Goal: Information Seeking & Learning: Get advice/opinions

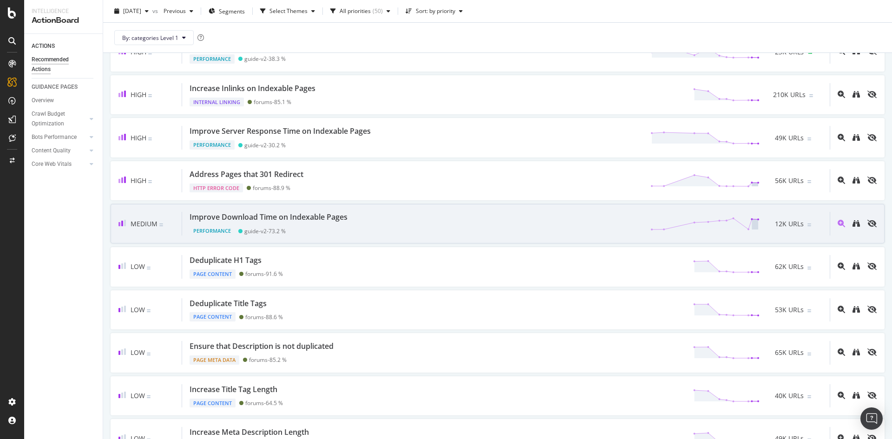
scroll to position [139, 0]
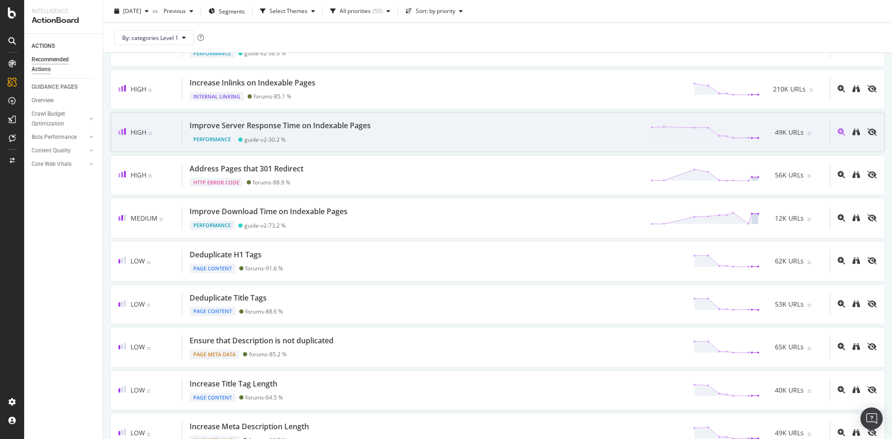
click at [325, 126] on div "Improve Server Response Time on Indexable Pages" at bounding box center [280, 125] width 181 height 11
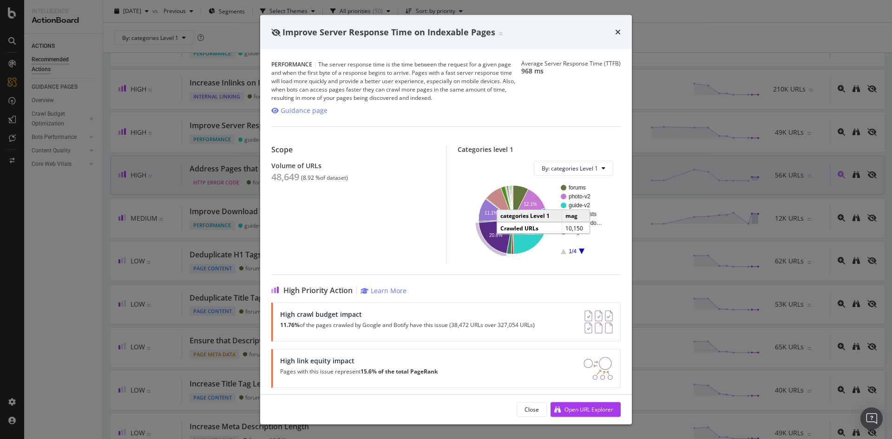
drag, startPoint x: 617, startPoint y: 34, endPoint x: 333, endPoint y: 188, distance: 323.6
click at [618, 33] on icon "times" at bounding box center [618, 31] width 6 height 7
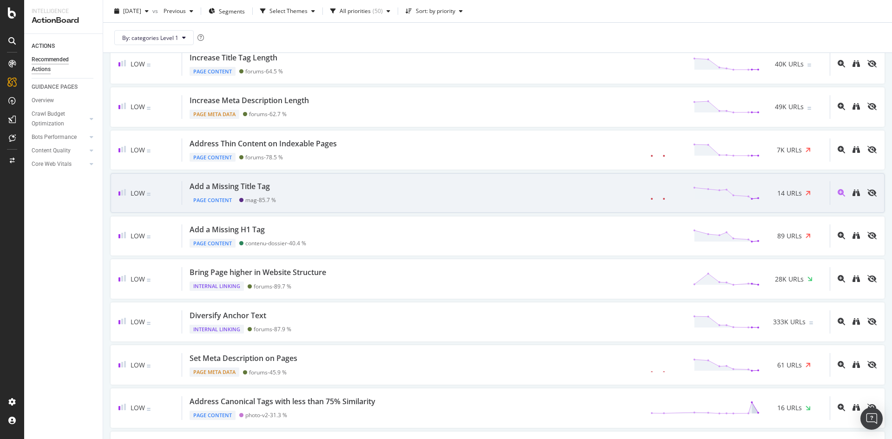
scroll to position [465, 0]
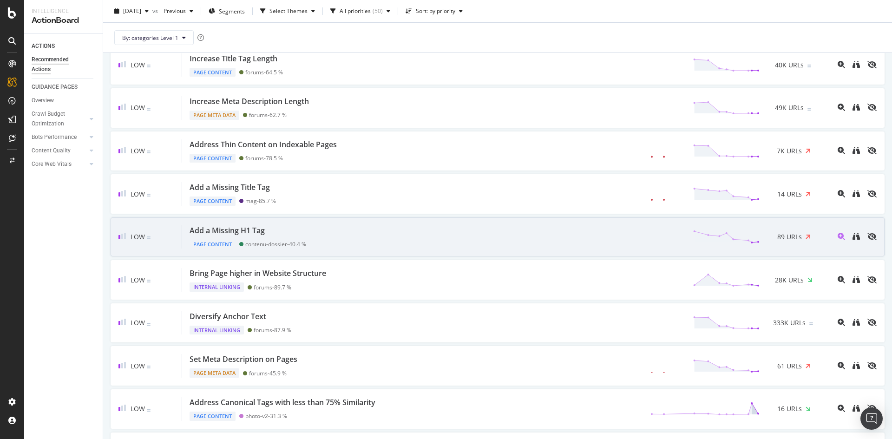
click at [249, 229] on div "Add a Missing H1 Tag" at bounding box center [227, 230] width 75 height 11
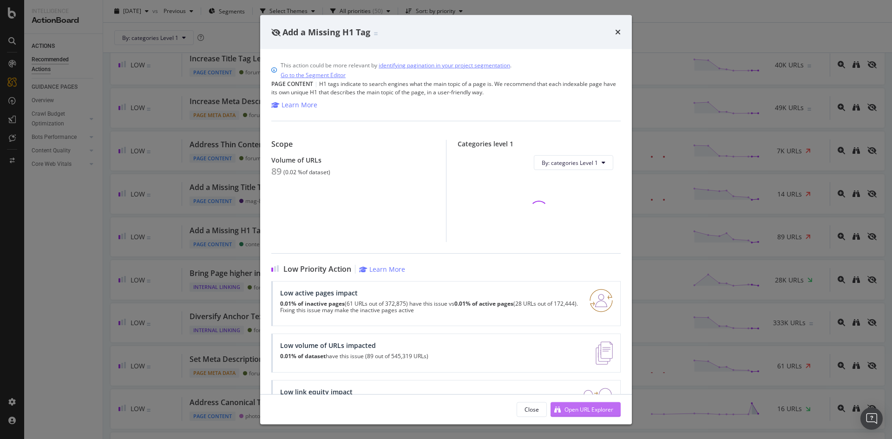
click at [577, 413] on div "Open URL Explorer" at bounding box center [581, 409] width 63 height 14
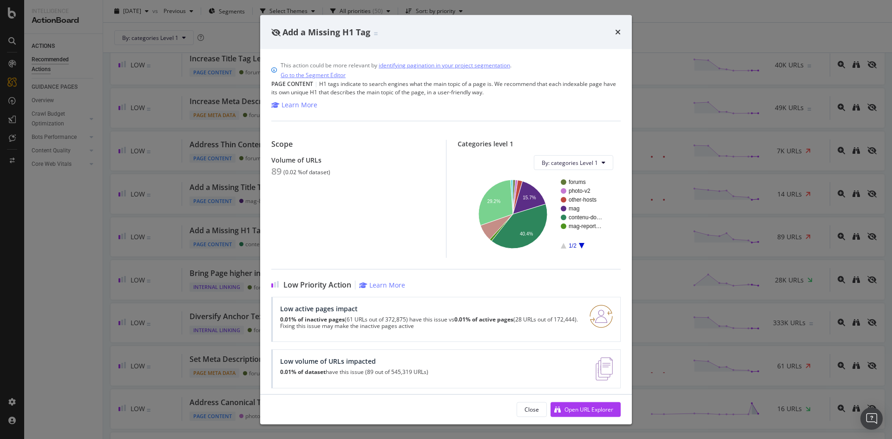
click at [621, 30] on div "Add a Missing H1 Tag" at bounding box center [446, 32] width 372 height 34
click at [620, 32] on icon "times" at bounding box center [618, 31] width 6 height 7
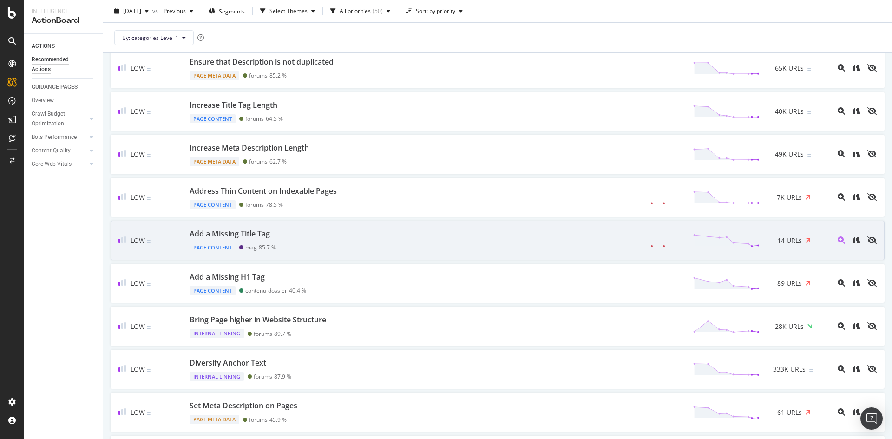
scroll to position [465, 0]
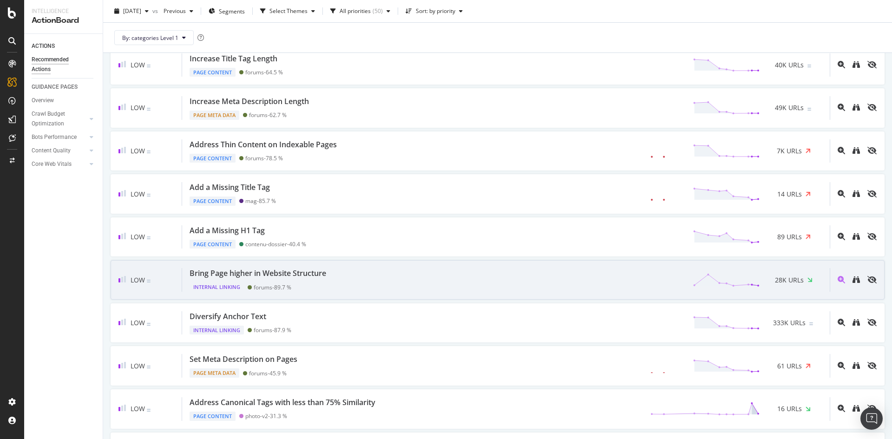
click at [256, 275] on div "Bring Page higher in Website Structure" at bounding box center [258, 273] width 137 height 11
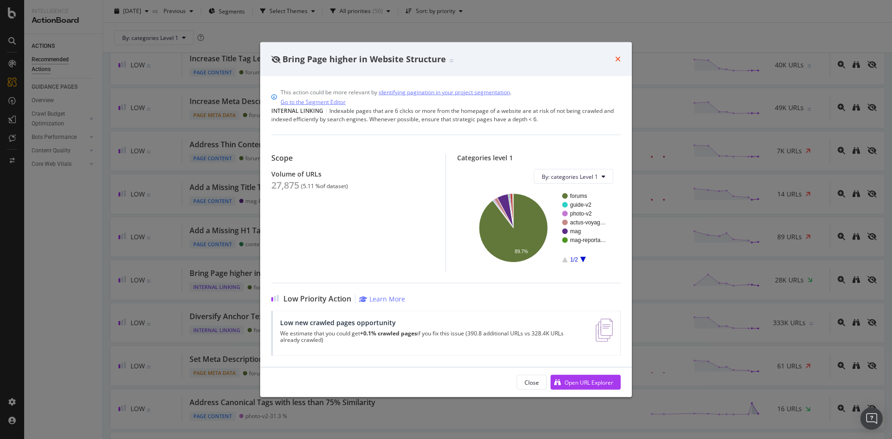
click at [618, 57] on icon "times" at bounding box center [618, 58] width 6 height 7
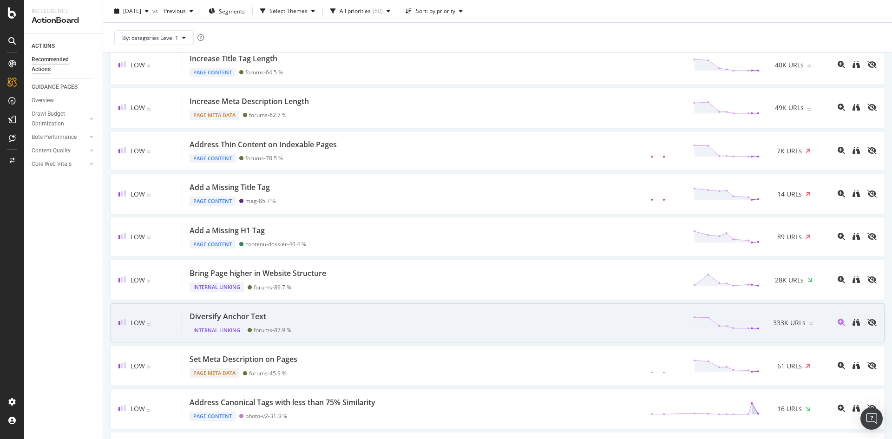
click at [229, 320] on div "Diversify Anchor Text" at bounding box center [228, 316] width 77 height 11
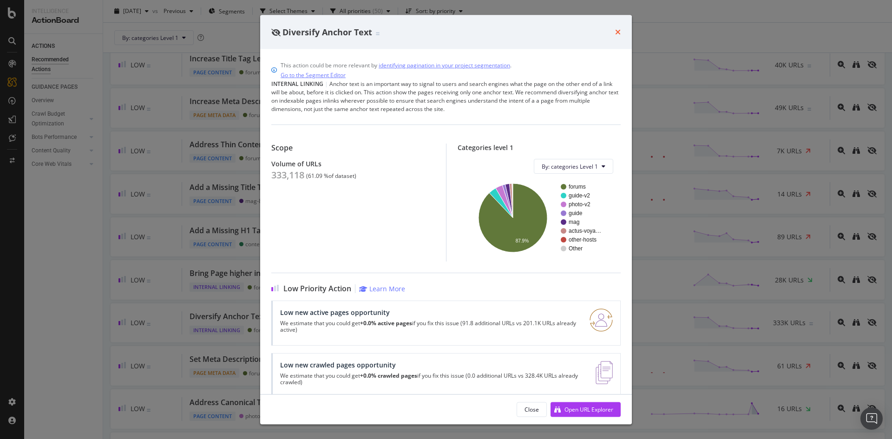
click at [616, 33] on icon "times" at bounding box center [618, 31] width 6 height 7
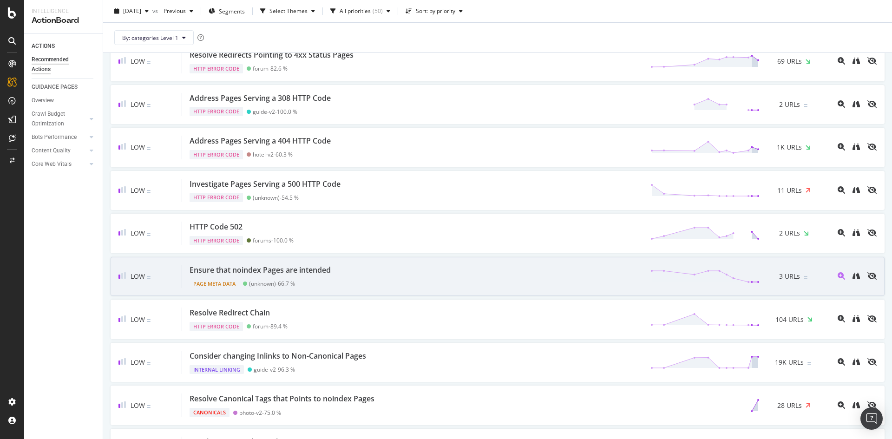
scroll to position [1672, 0]
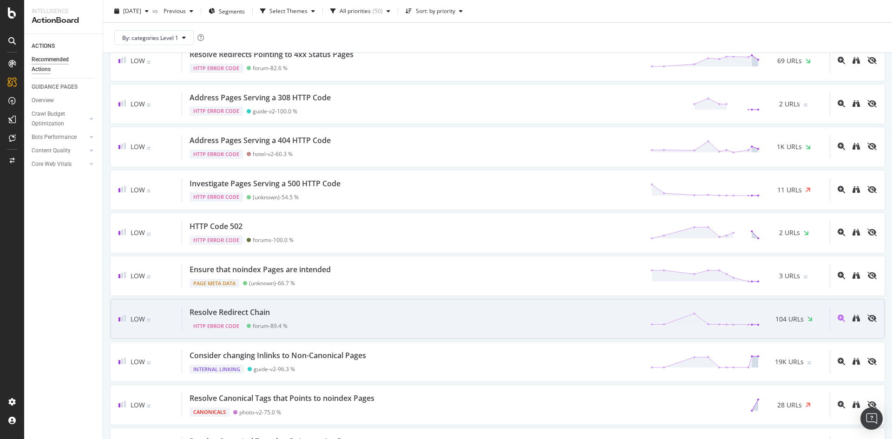
click at [229, 315] on div "Resolve Redirect Chain" at bounding box center [230, 312] width 80 height 11
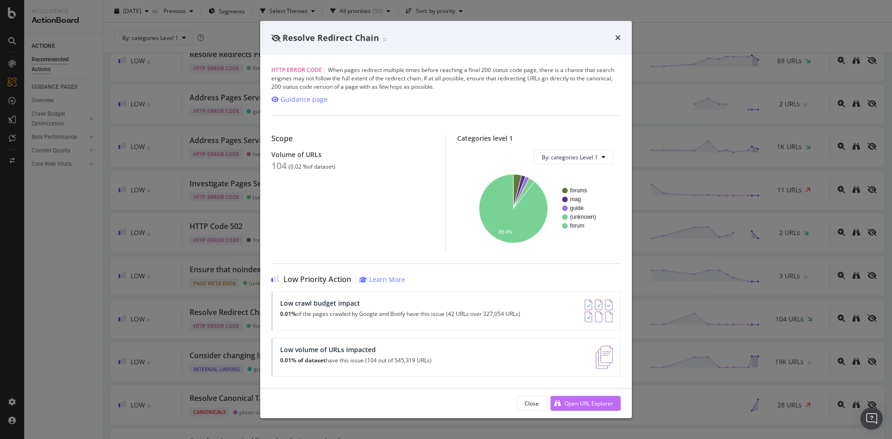
click at [576, 401] on div "Open URL Explorer" at bounding box center [588, 404] width 49 height 8
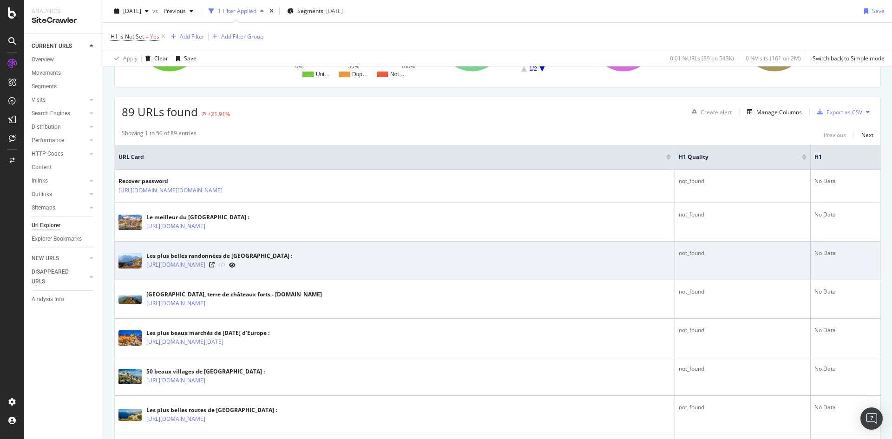
scroll to position [139, 0]
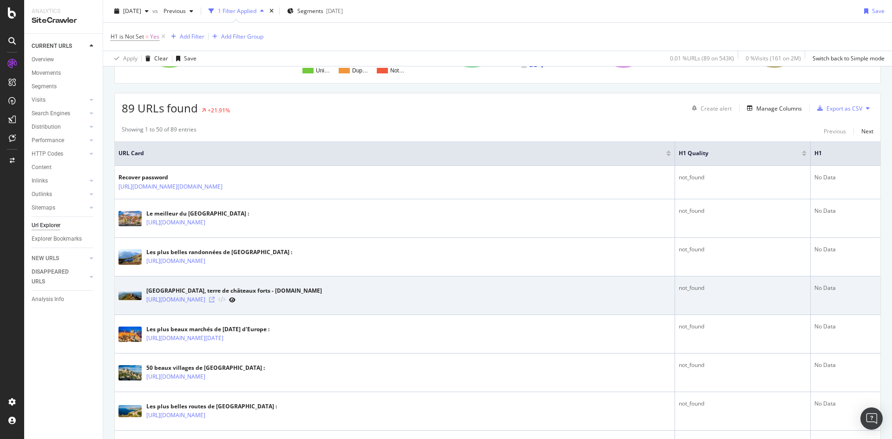
click at [215, 301] on icon at bounding box center [212, 300] width 6 height 6
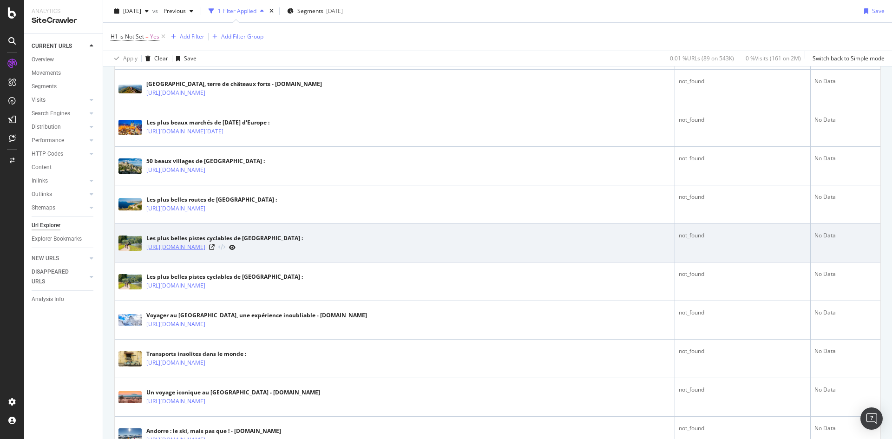
scroll to position [372, 0]
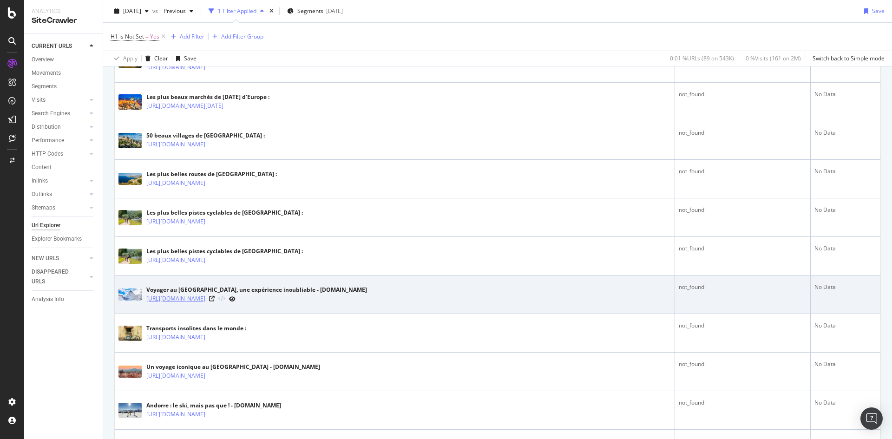
click at [205, 299] on link "https://www.routard.com/voyage/voyage-japon" at bounding box center [175, 298] width 59 height 9
click at [215, 296] on icon at bounding box center [212, 299] width 6 height 6
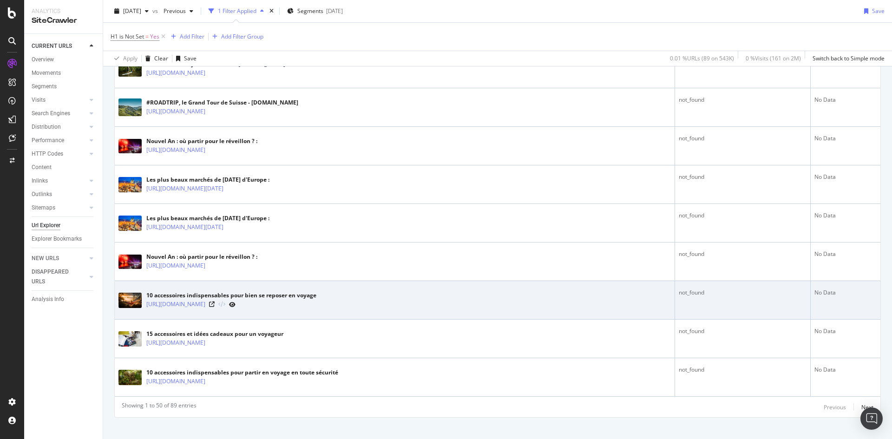
scroll to position [1797, 0]
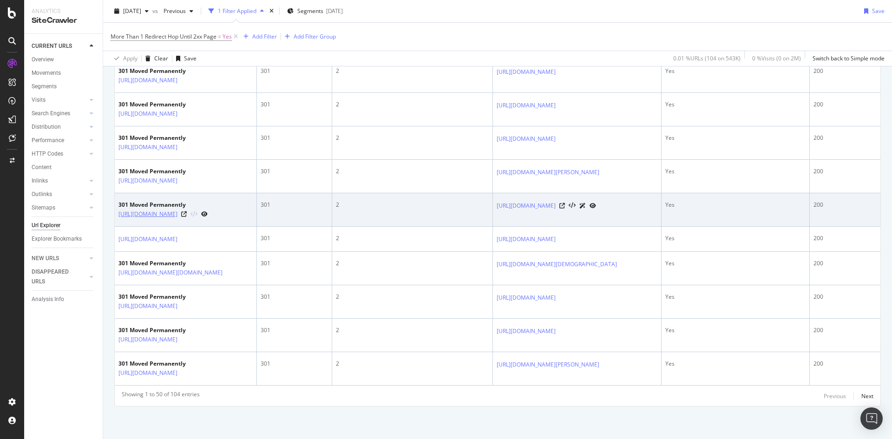
scroll to position [1858, 0]
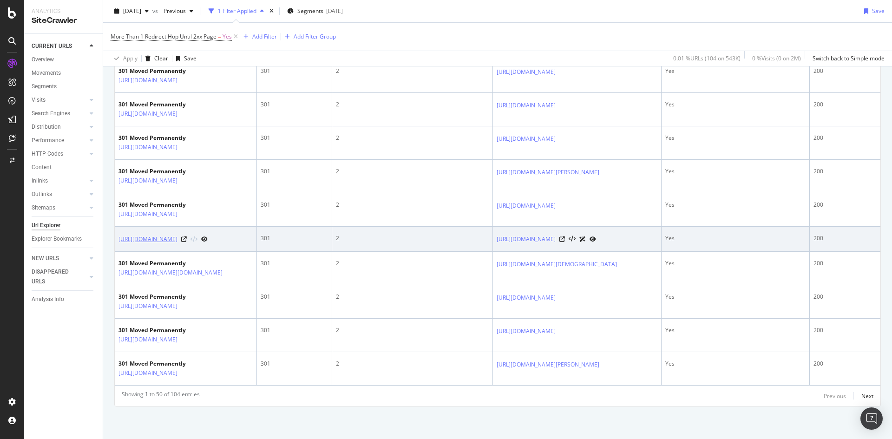
click at [177, 244] on link "https://www.routard.com/comm_be_liste_annonces/mod/7.htm" at bounding box center [147, 239] width 59 height 9
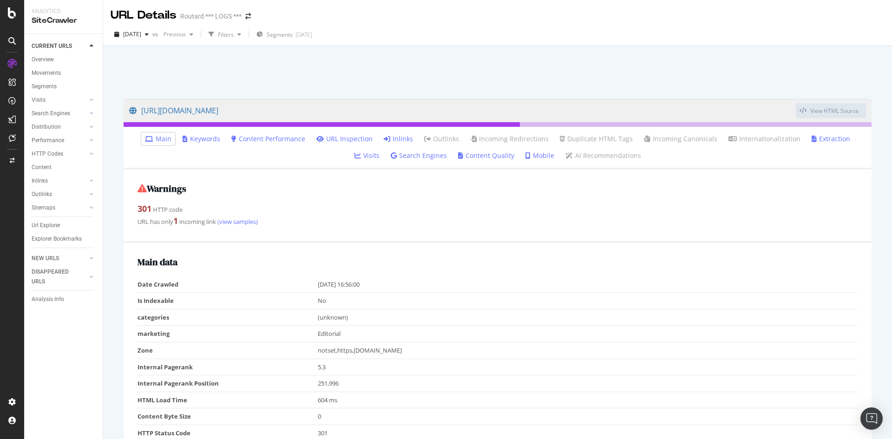
click at [387, 140] on link "Inlinks" at bounding box center [398, 138] width 29 height 9
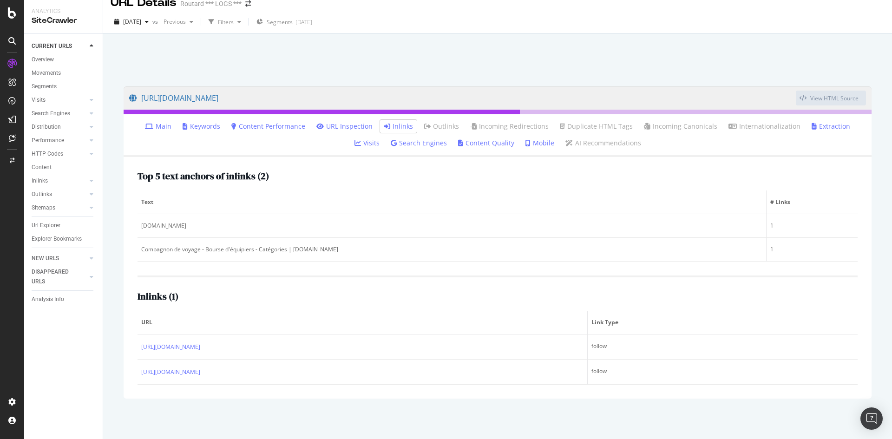
scroll to position [14, 0]
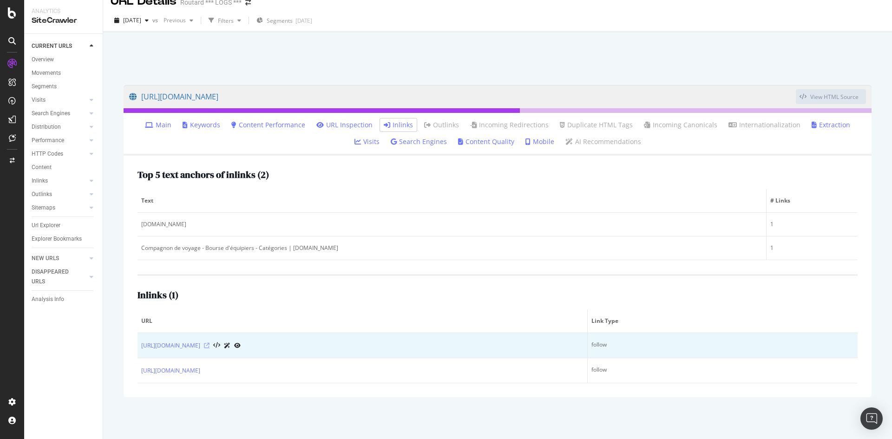
click at [210, 346] on icon at bounding box center [207, 346] width 6 height 6
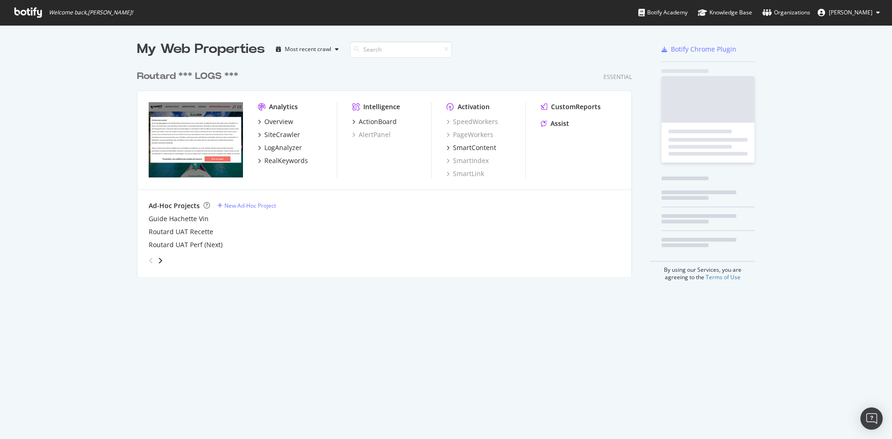
scroll to position [211, 495]
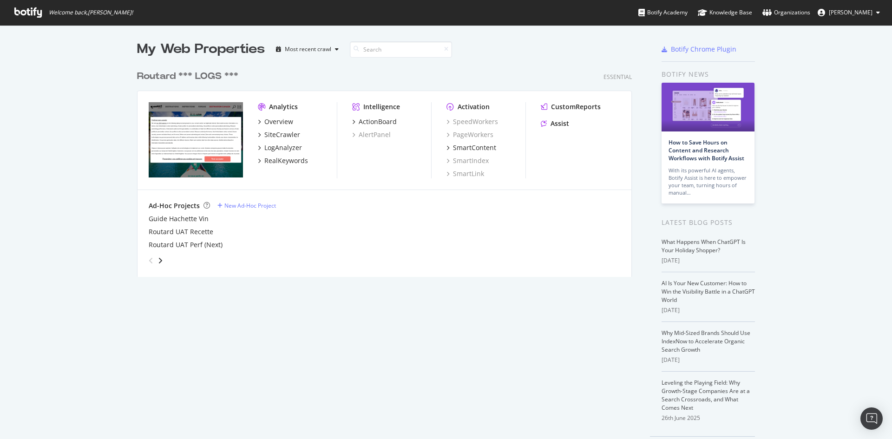
click at [199, 138] on img "grid" at bounding box center [196, 139] width 94 height 75
click at [275, 136] on div "SiteCrawler" at bounding box center [282, 134] width 36 height 9
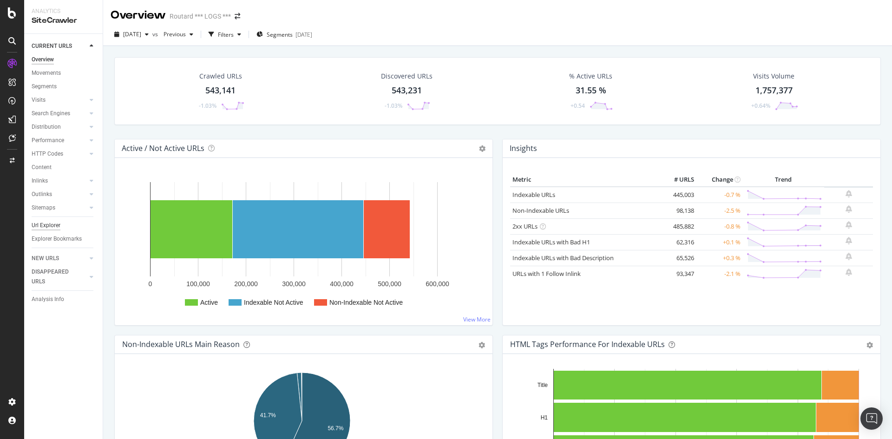
click at [49, 223] on div "Url Explorer" at bounding box center [46, 226] width 29 height 10
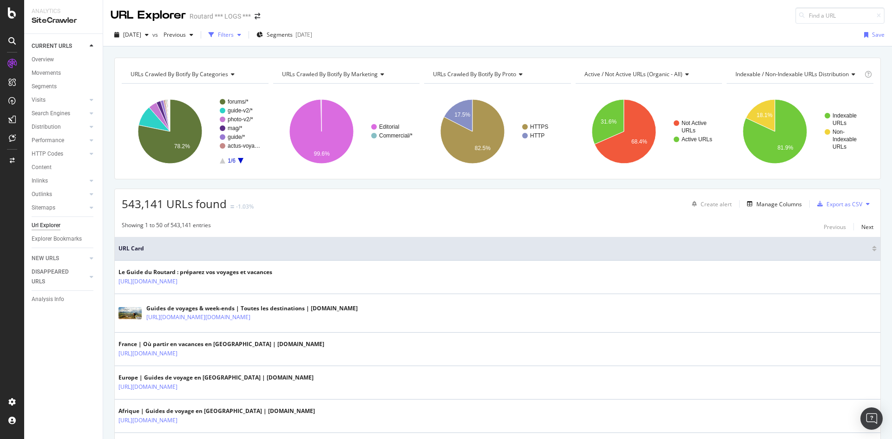
click at [234, 36] on div "Filters" at bounding box center [226, 35] width 16 height 8
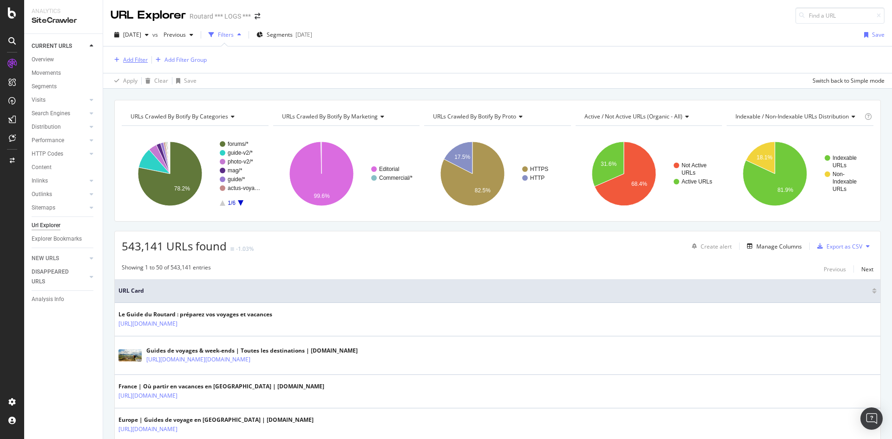
click at [134, 59] on div "Add Filter" at bounding box center [135, 60] width 25 height 8
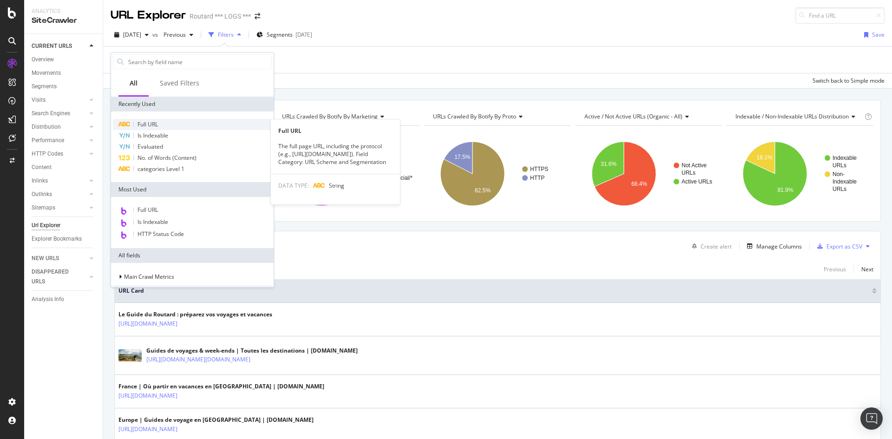
click at [159, 123] on div "Full URL" at bounding box center [192, 124] width 159 height 11
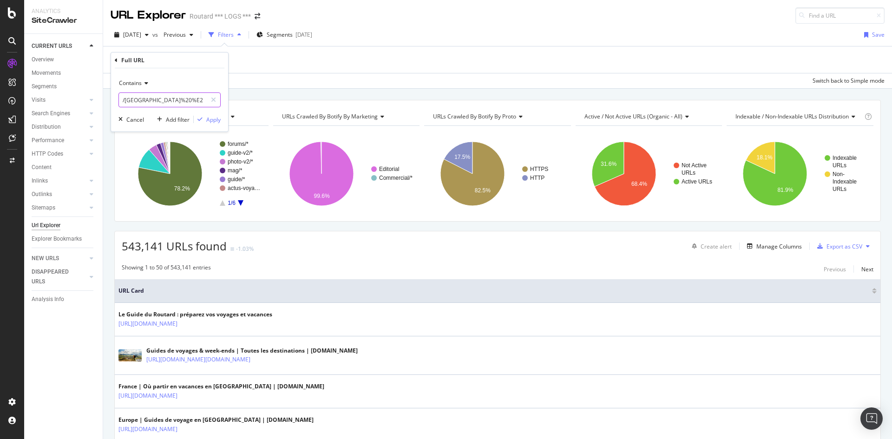
click at [173, 100] on input "/thailande%20%E2%86%92%20" at bounding box center [163, 99] width 88 height 15
paste input "[URL][DOMAIN_NAME]"
drag, startPoint x: 159, startPoint y: 98, endPoint x: 109, endPoint y: 99, distance: 49.7
click at [109, 99] on body "Analytics SiteCrawler CURRENT URLS Overview Movements Segments Visits Analysis …" at bounding box center [446, 219] width 892 height 439
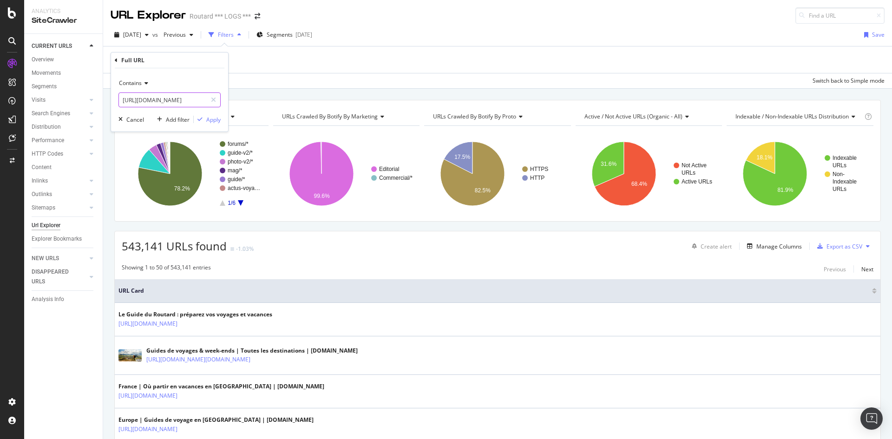
drag, startPoint x: 172, startPoint y: 98, endPoint x: 178, endPoint y: 98, distance: 5.6
click at [173, 97] on input "[URL][DOMAIN_NAME]" at bounding box center [163, 99] width 88 height 15
drag, startPoint x: 189, startPoint y: 101, endPoint x: -26, endPoint y: 92, distance: 215.7
click at [0, 92] on html "Analytics SiteCrawler CURRENT URLS Overview Movements Segments Visits Analysis …" at bounding box center [446, 219] width 892 height 439
type input "/fr/guide/a/carte/france/ile-de-france/paris"
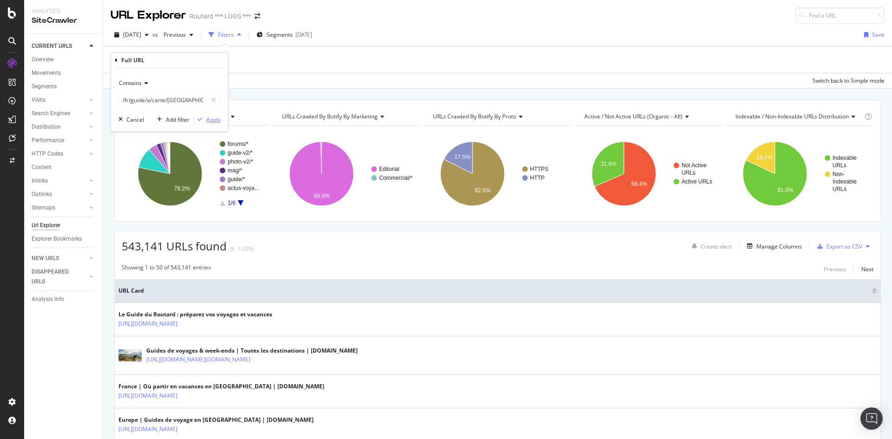
click at [214, 120] on div "Apply" at bounding box center [213, 120] width 14 height 8
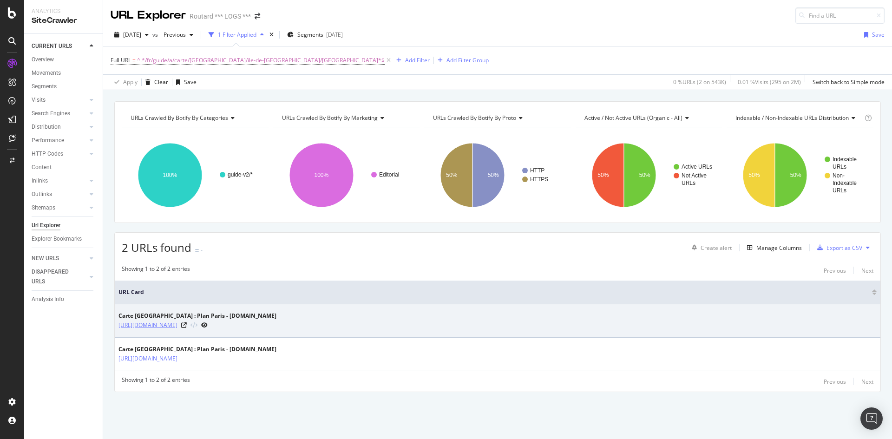
click at [177, 327] on link "[URL][DOMAIN_NAME]" at bounding box center [147, 325] width 59 height 9
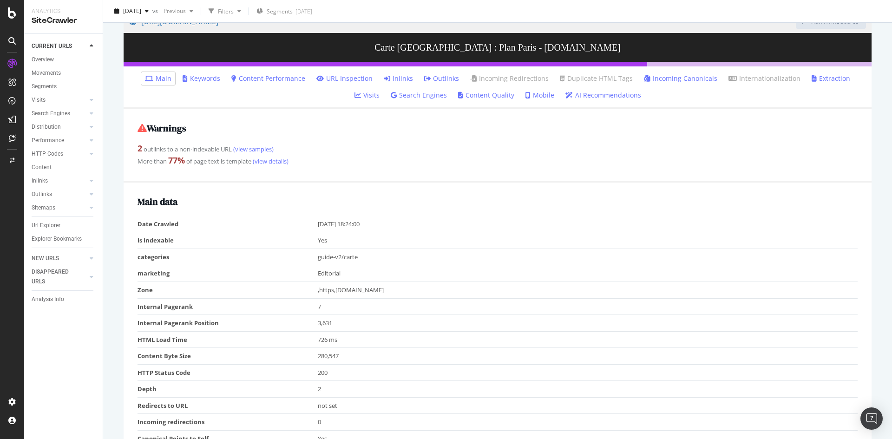
scroll to position [93, 0]
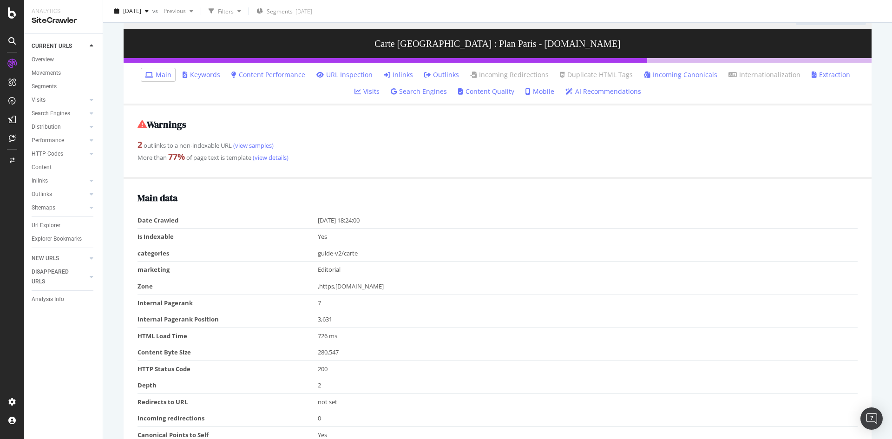
click at [565, 91] on link "AI Recommendations" at bounding box center [603, 91] width 76 height 9
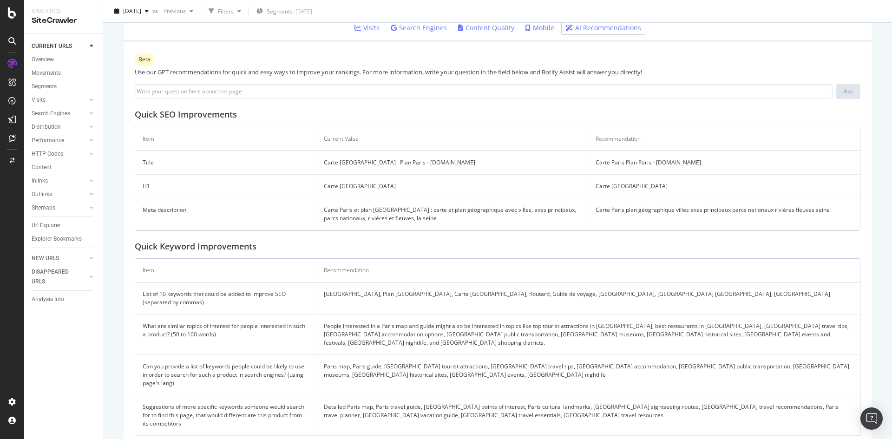
scroll to position [166, 0]
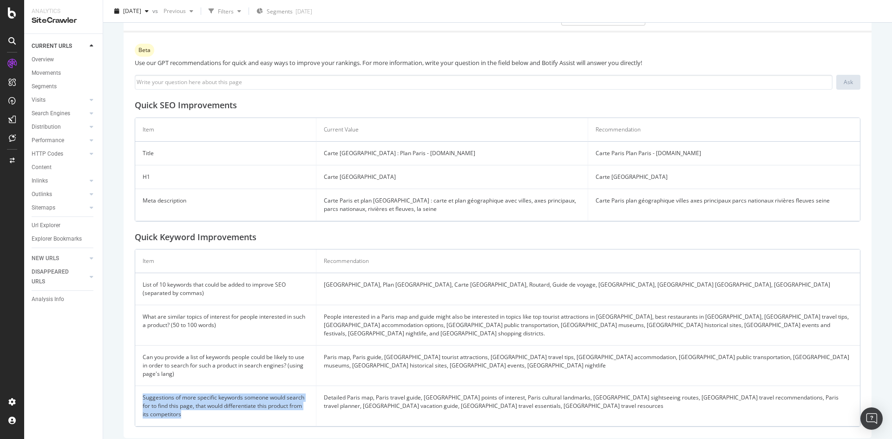
drag, startPoint x: 196, startPoint y: 407, endPoint x: 143, endPoint y: 390, distance: 56.0
click at [143, 390] on td "Suggestions of more specific keywords someone would search for to find this pag…" at bounding box center [225, 406] width 181 height 40
copy td "Suggestions of more specific keywords someone would search for to find this pag…"
click at [233, 81] on input at bounding box center [484, 82] width 698 height 15
paste input "Suggestions of more specific keywords someone would search for to find this pag…"
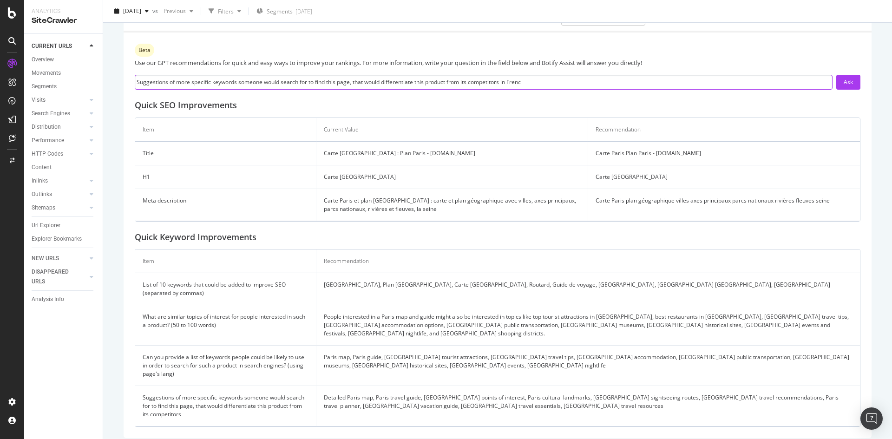
type input "Suggestions of more specific keywords someone would search for to find this pag…"
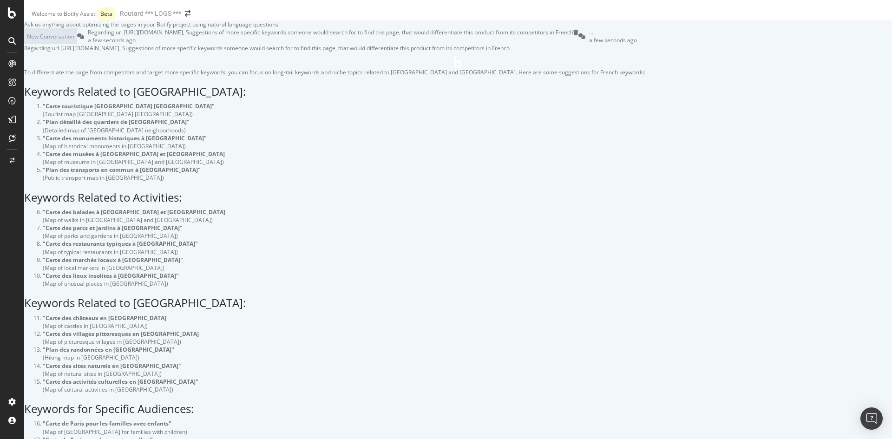
scroll to position [93, 0]
